Goal: Understand process/instructions

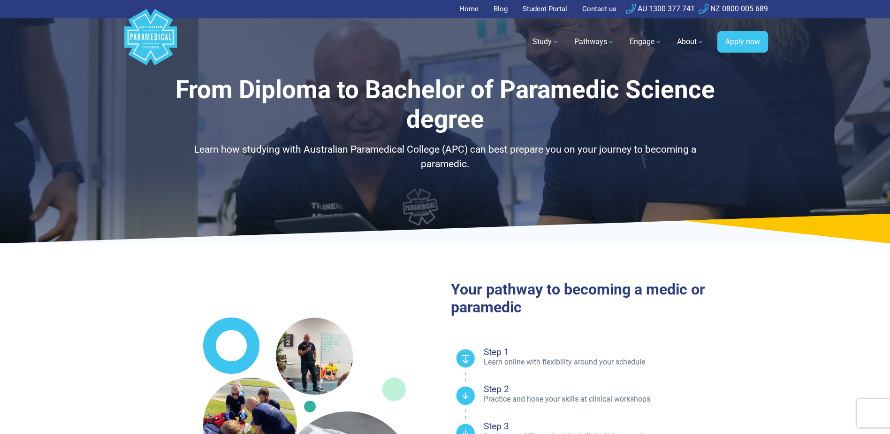
select select "**********"
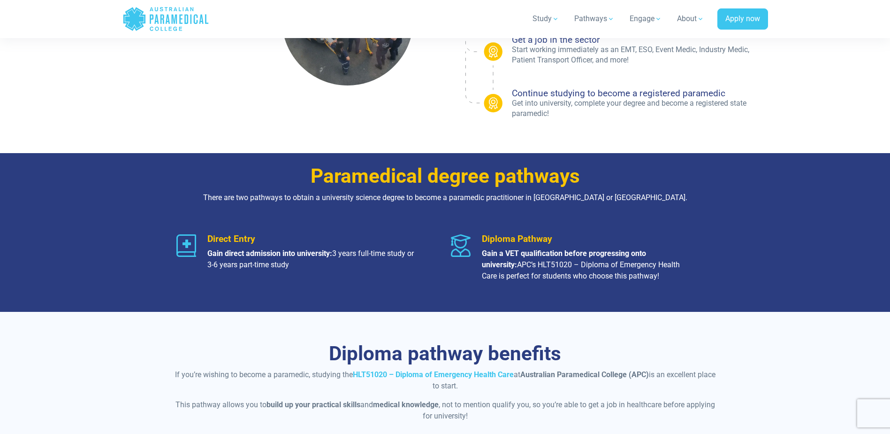
scroll to position [469, 0]
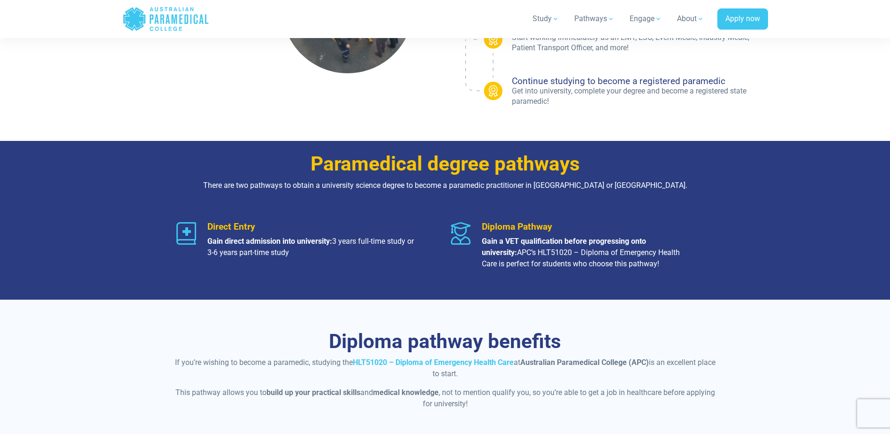
click at [184, 230] on icon at bounding box center [186, 233] width 20 height 23
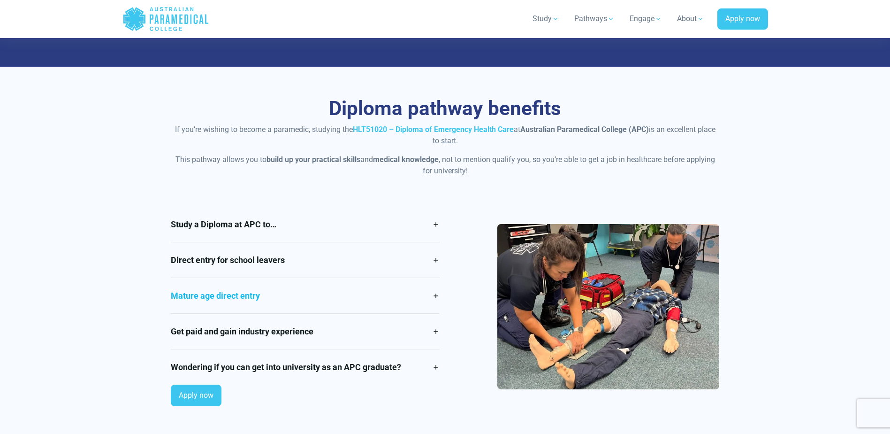
scroll to position [704, 0]
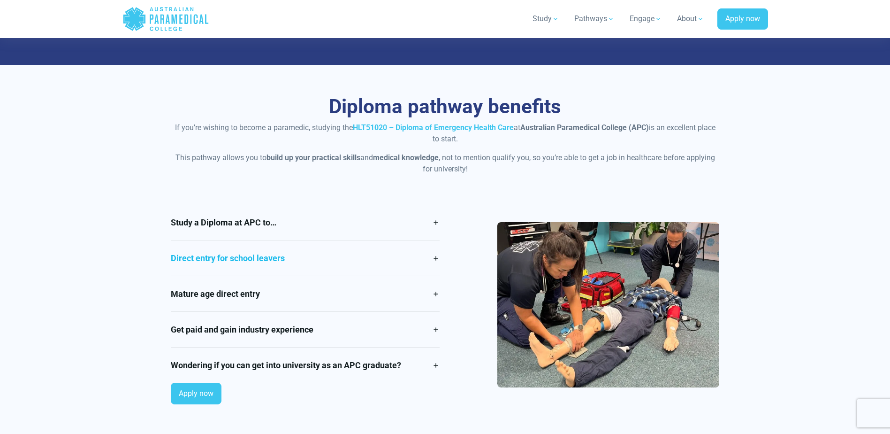
click at [437, 258] on link "Direct entry for school leavers" at bounding box center [305, 257] width 269 height 35
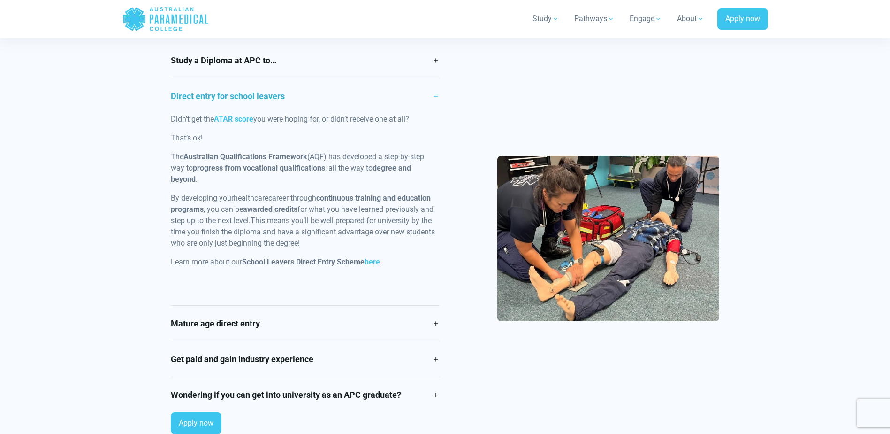
scroll to position [892, 0]
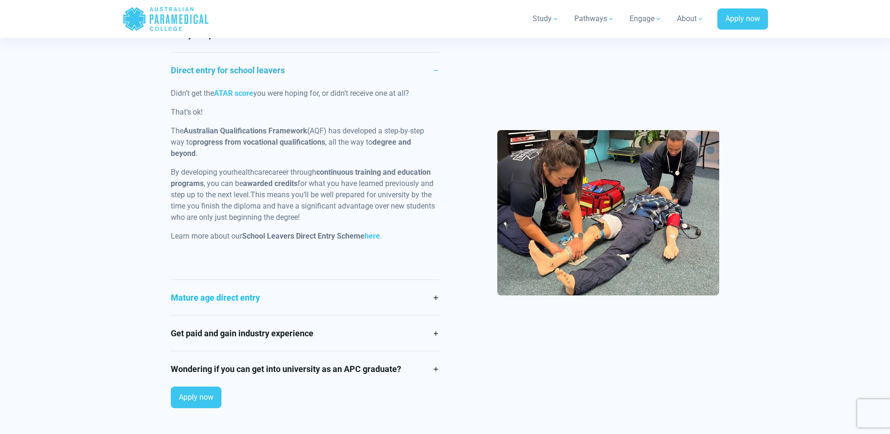
click at [431, 297] on link "Mature age direct entry" at bounding box center [305, 297] width 269 height 35
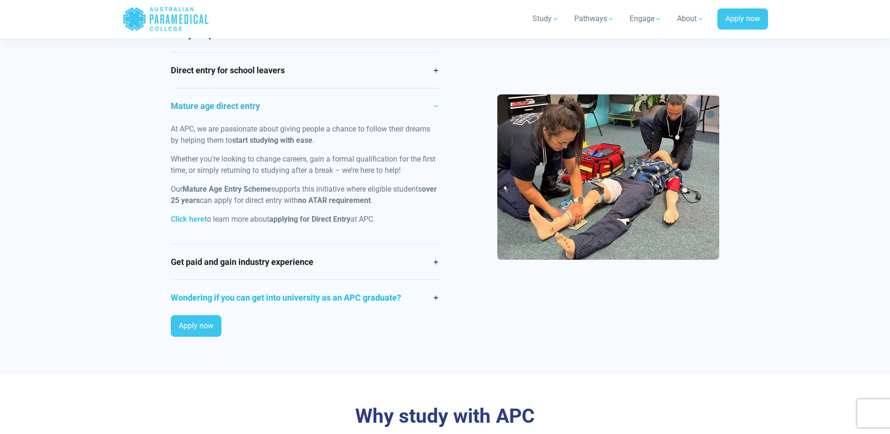
scroll to position [845, 0]
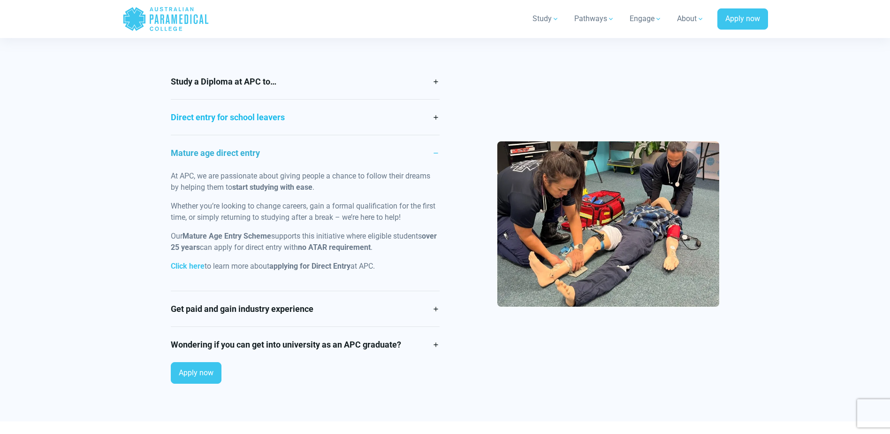
click at [436, 120] on link "Direct entry for school leavers" at bounding box center [305, 117] width 269 height 35
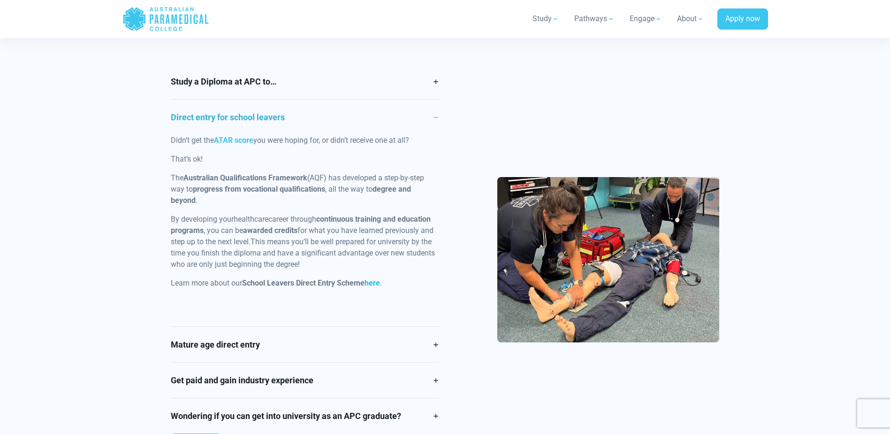
click at [373, 282] on link "here" at bounding box center [372, 282] width 15 height 9
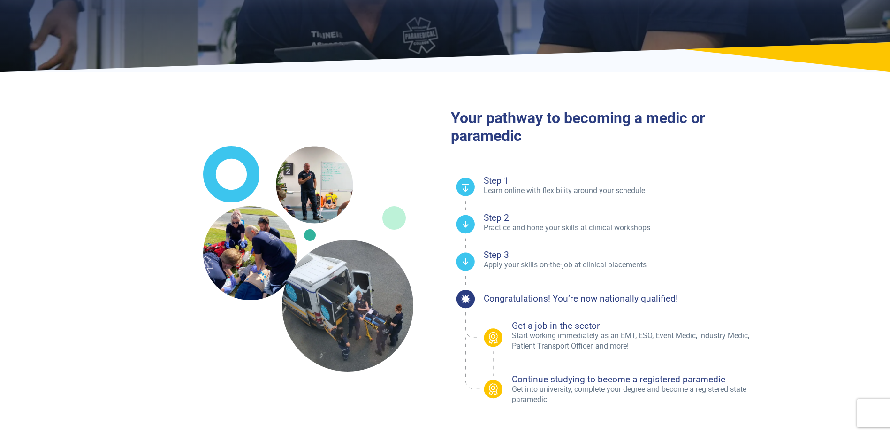
scroll to position [0, 0]
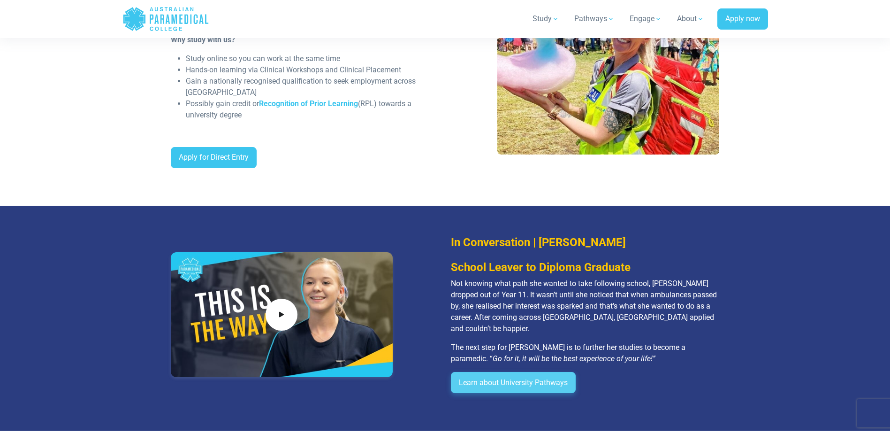
scroll to position [939, 0]
